Goal: Task Accomplishment & Management: Use online tool/utility

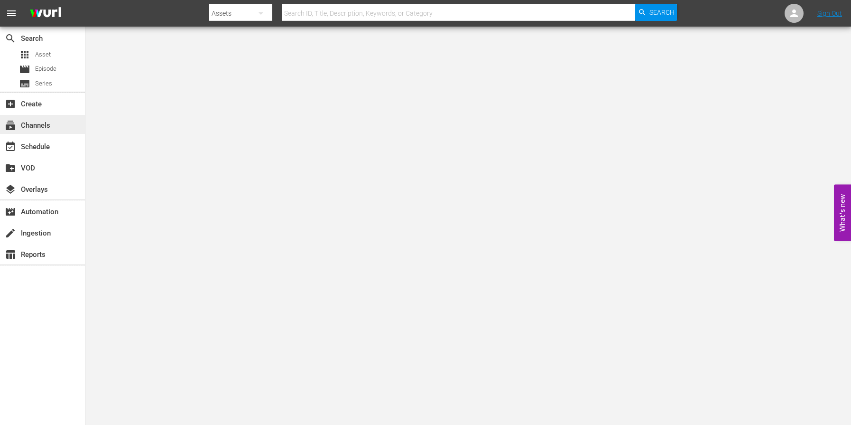
click at [25, 120] on div "subscriptions Channels" at bounding box center [26, 124] width 53 height 9
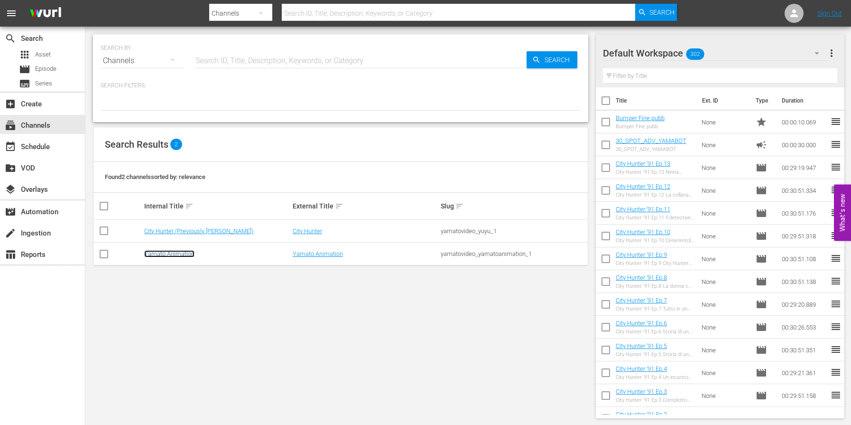
click at [174, 252] on link "Yamato Animation" at bounding box center [169, 253] width 50 height 7
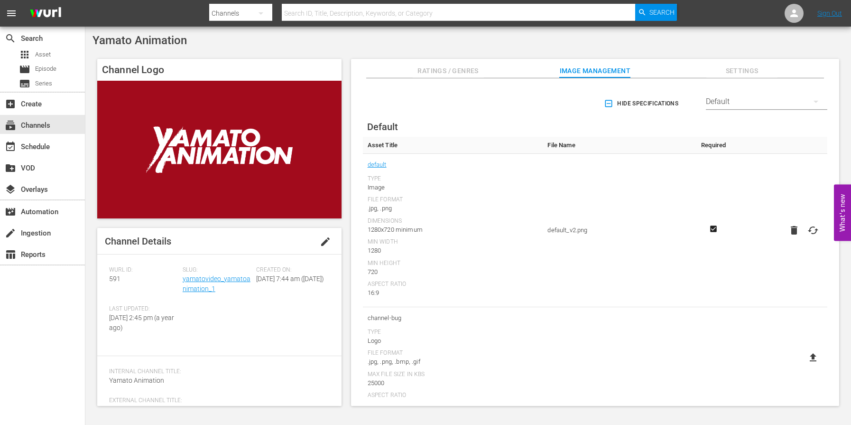
click at [743, 71] on span "Settings" at bounding box center [741, 71] width 71 height 12
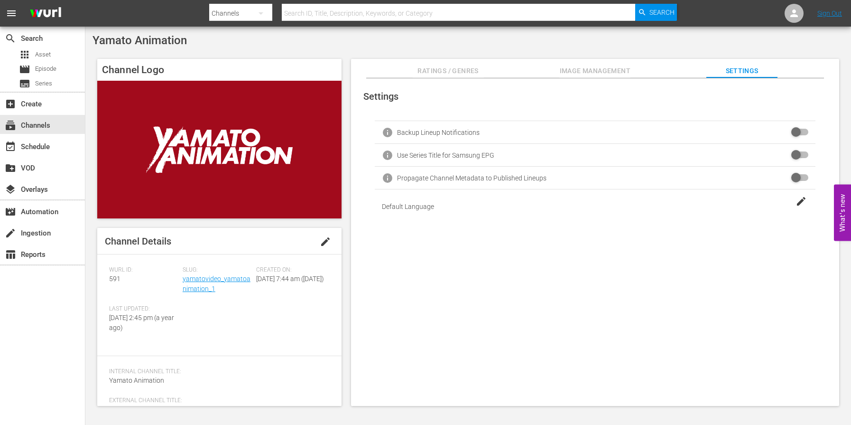
click at [599, 73] on span "Image Management" at bounding box center [594, 71] width 71 height 12
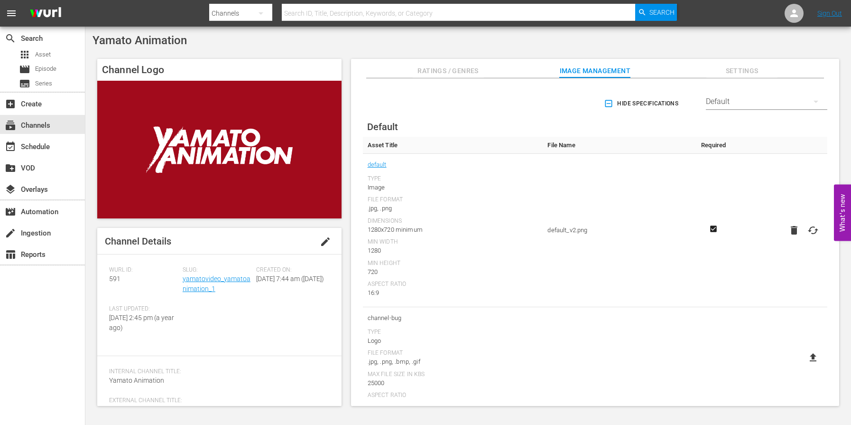
click at [471, 73] on span "Ratings / Genres" at bounding box center [448, 71] width 71 height 12
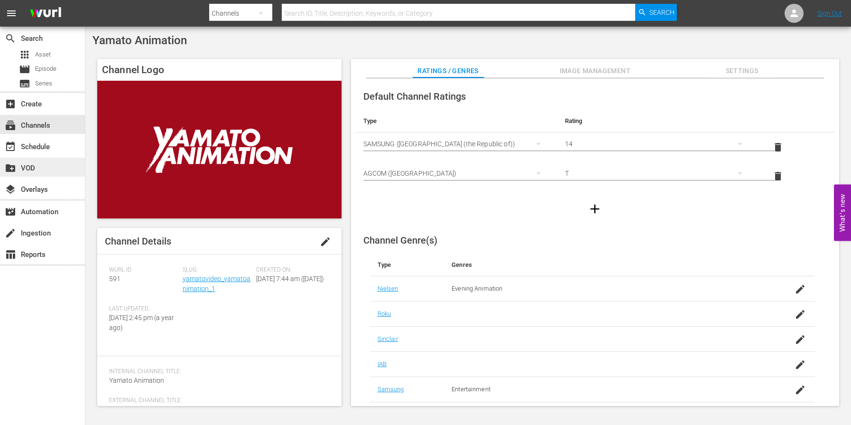
click at [28, 167] on div "create_new_folder VOD" at bounding box center [26, 166] width 53 height 9
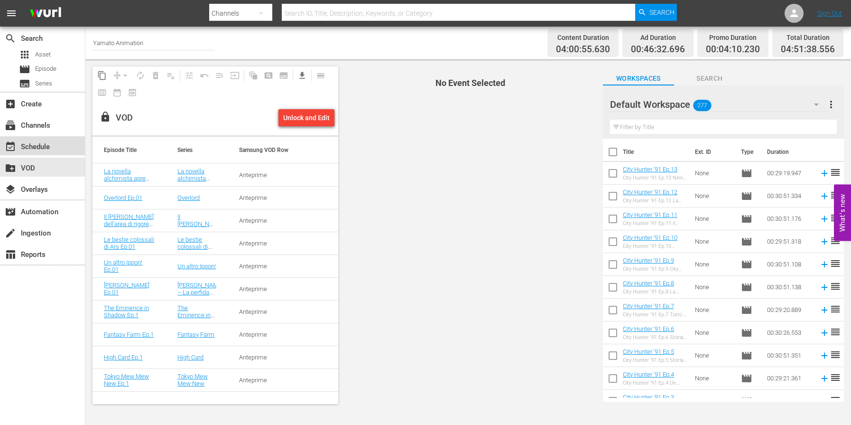
click at [41, 139] on div "event_available Schedule" at bounding box center [42, 145] width 85 height 19
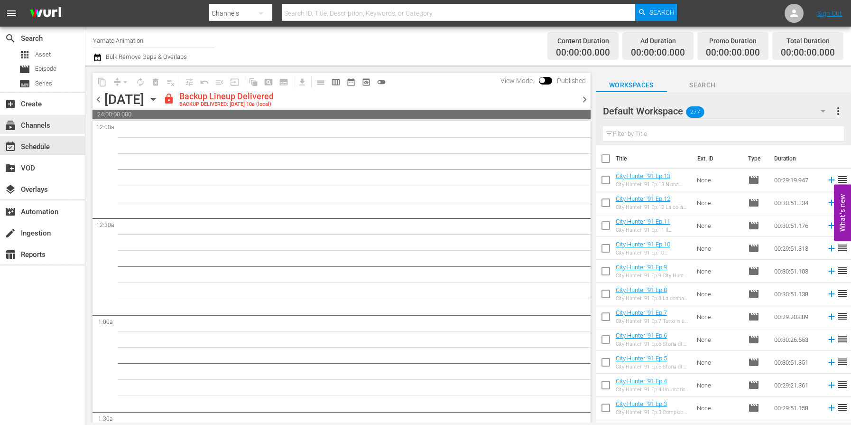
click at [37, 127] on div "subscriptions Channels" at bounding box center [26, 124] width 53 height 9
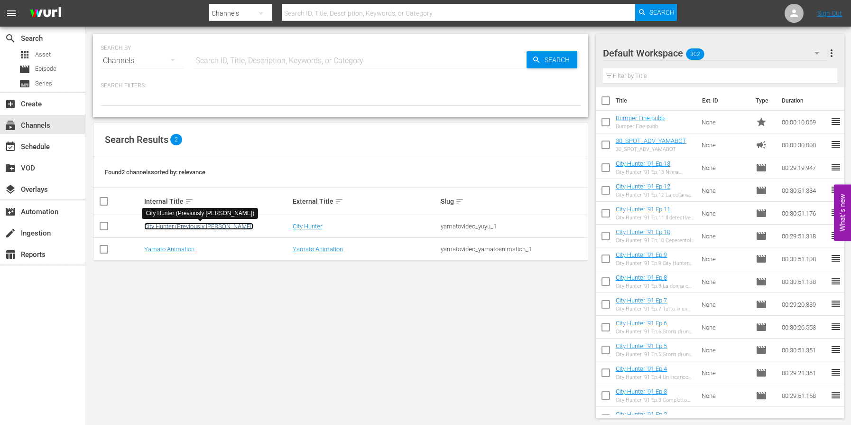
click at [186, 227] on link "City Hunter (Previously [PERSON_NAME])" at bounding box center [198, 226] width 109 height 7
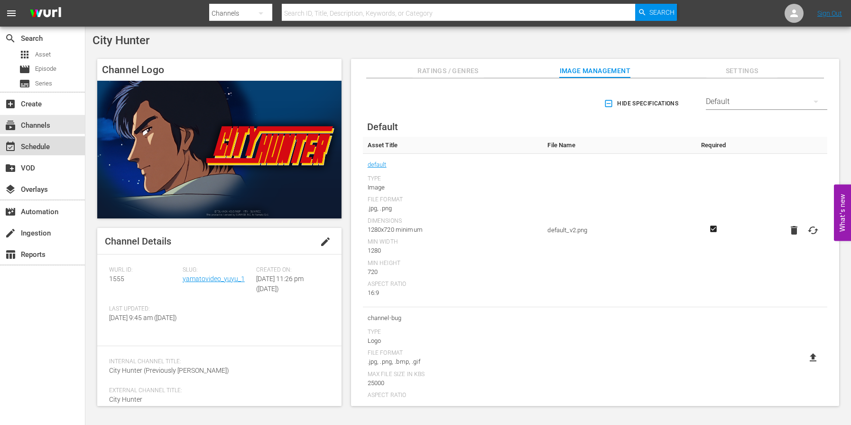
click at [37, 146] on div "event_available Schedule" at bounding box center [26, 145] width 53 height 9
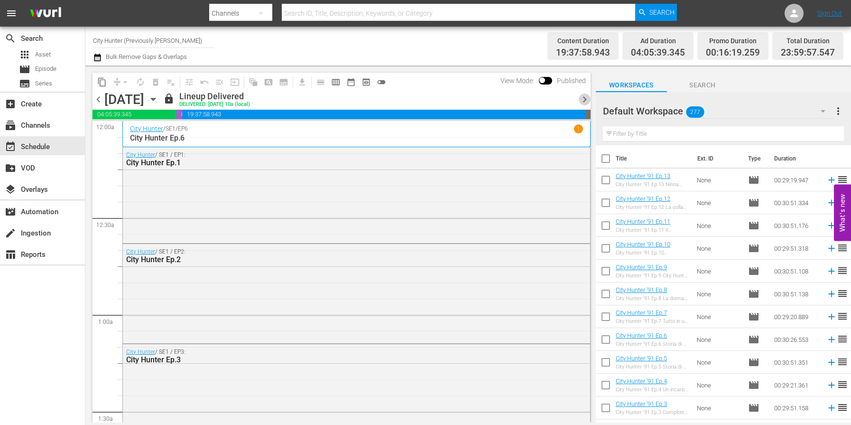
click at [585, 98] on span "chevron_right" at bounding box center [585, 99] width 12 height 12
click at [585, 99] on span "chevron_right" at bounding box center [585, 99] width 12 height 12
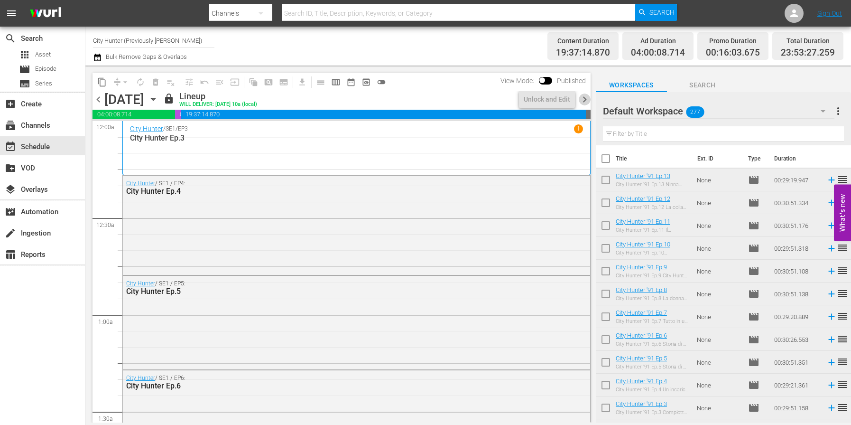
click at [584, 99] on span "chevron_right" at bounding box center [585, 99] width 12 height 12
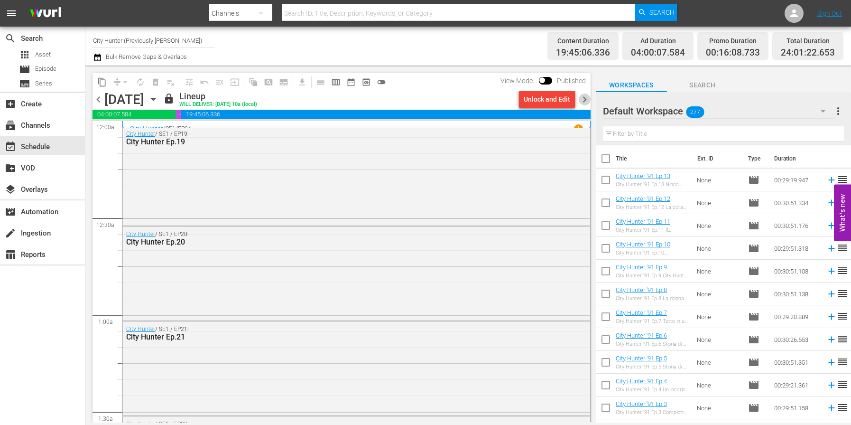
click at [579, 99] on span "chevron_right" at bounding box center [585, 99] width 12 height 12
click at [582, 99] on span "chevron_right" at bounding box center [585, 99] width 12 height 12
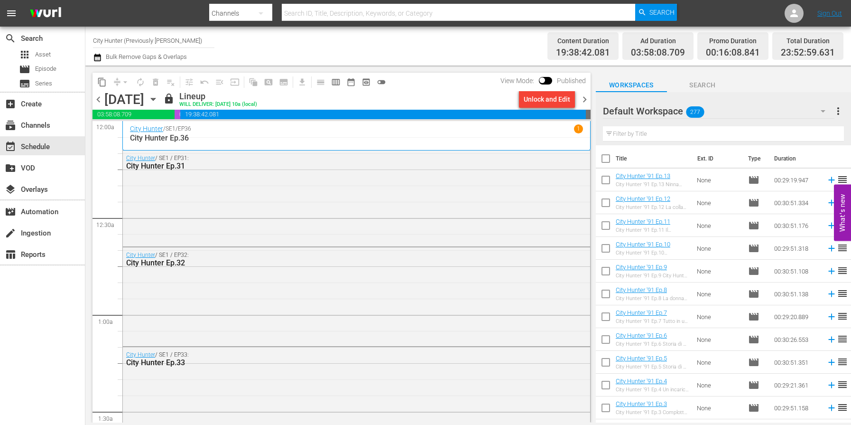
click at [581, 99] on span "chevron_right" at bounding box center [585, 99] width 12 height 12
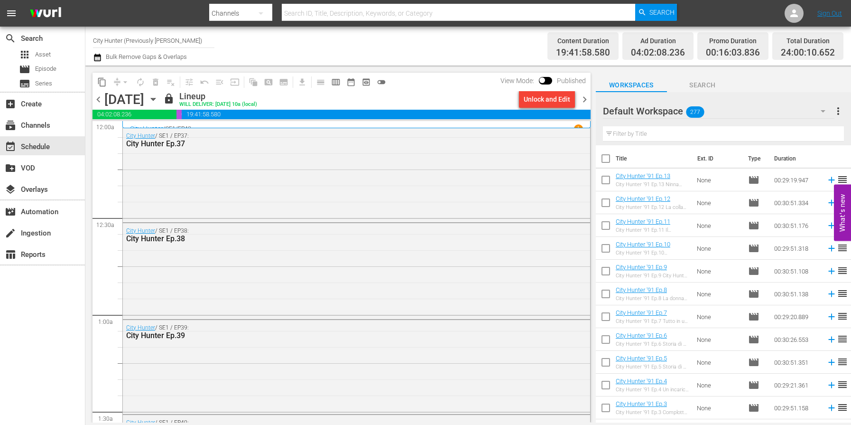
click at [580, 101] on span "chevron_right" at bounding box center [585, 99] width 12 height 12
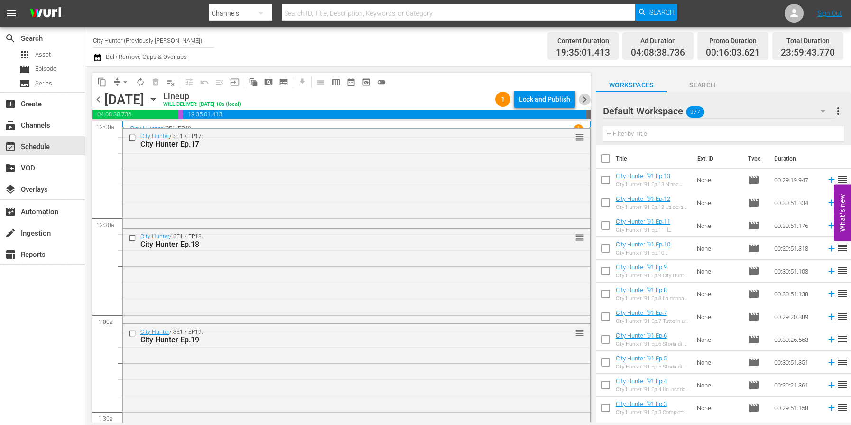
click at [580, 101] on span "chevron_right" at bounding box center [585, 99] width 12 height 12
click at [588, 100] on span "chevron_right" at bounding box center [585, 99] width 12 height 12
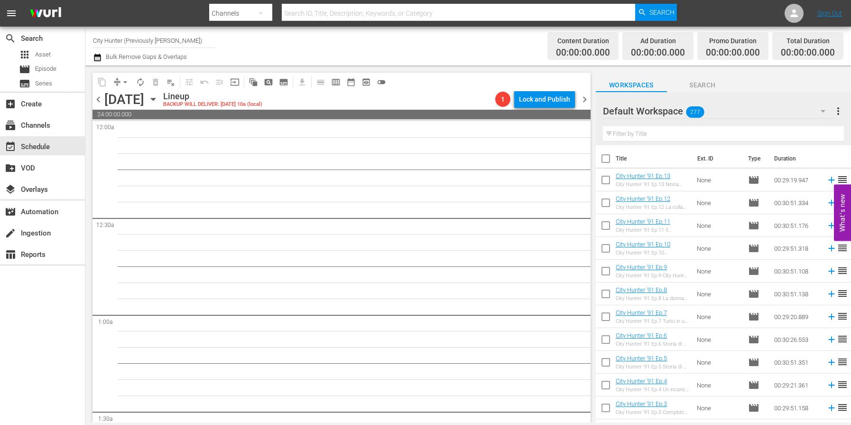
click at [98, 100] on span "chevron_left" at bounding box center [99, 99] width 12 height 12
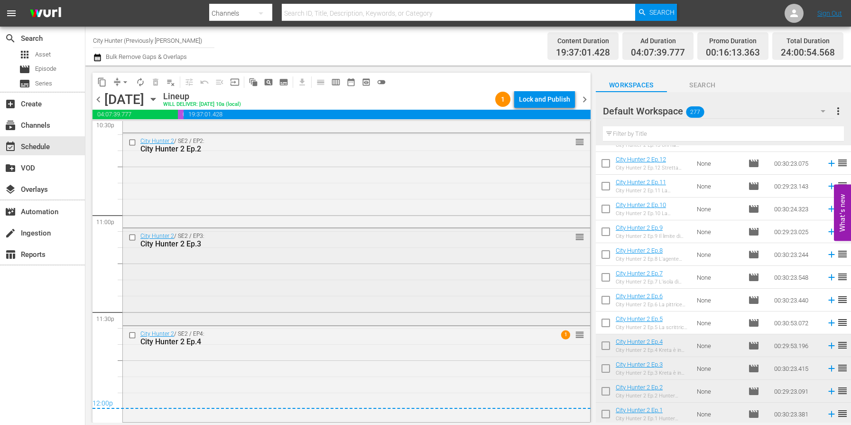
scroll to position [4358, 0]
click at [581, 97] on span "chevron_right" at bounding box center [585, 99] width 12 height 12
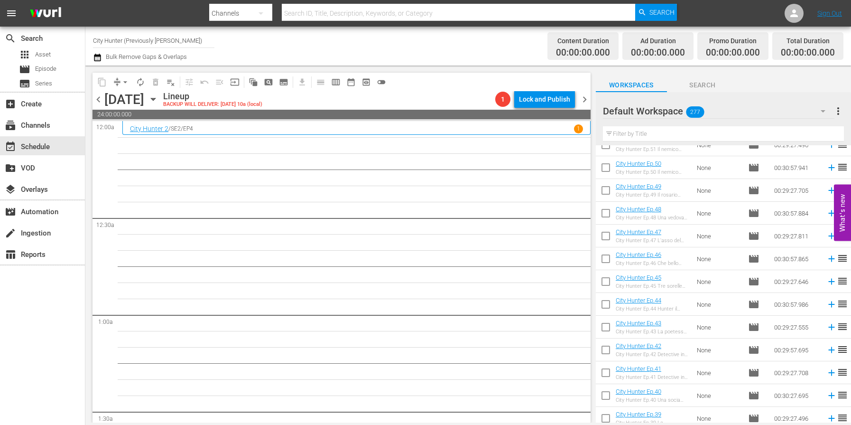
scroll to position [2063, 0]
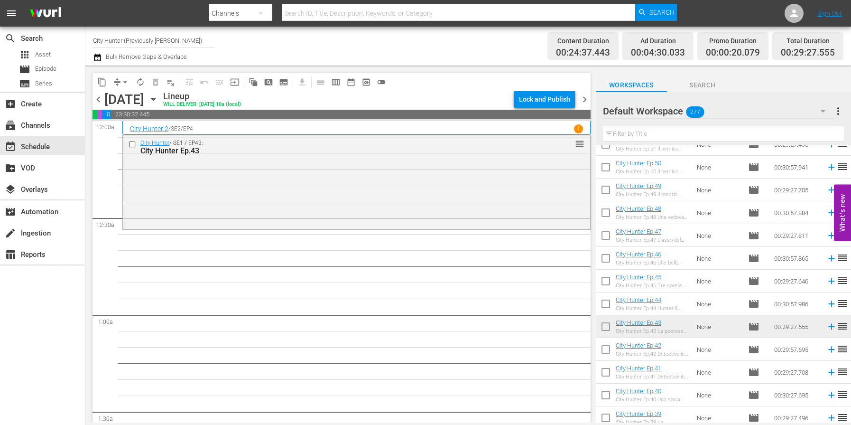
drag, startPoint x: 721, startPoint y: 331, endPoint x: 635, endPoint y: 18, distance: 324.7
